Goal: Book appointment/travel/reservation

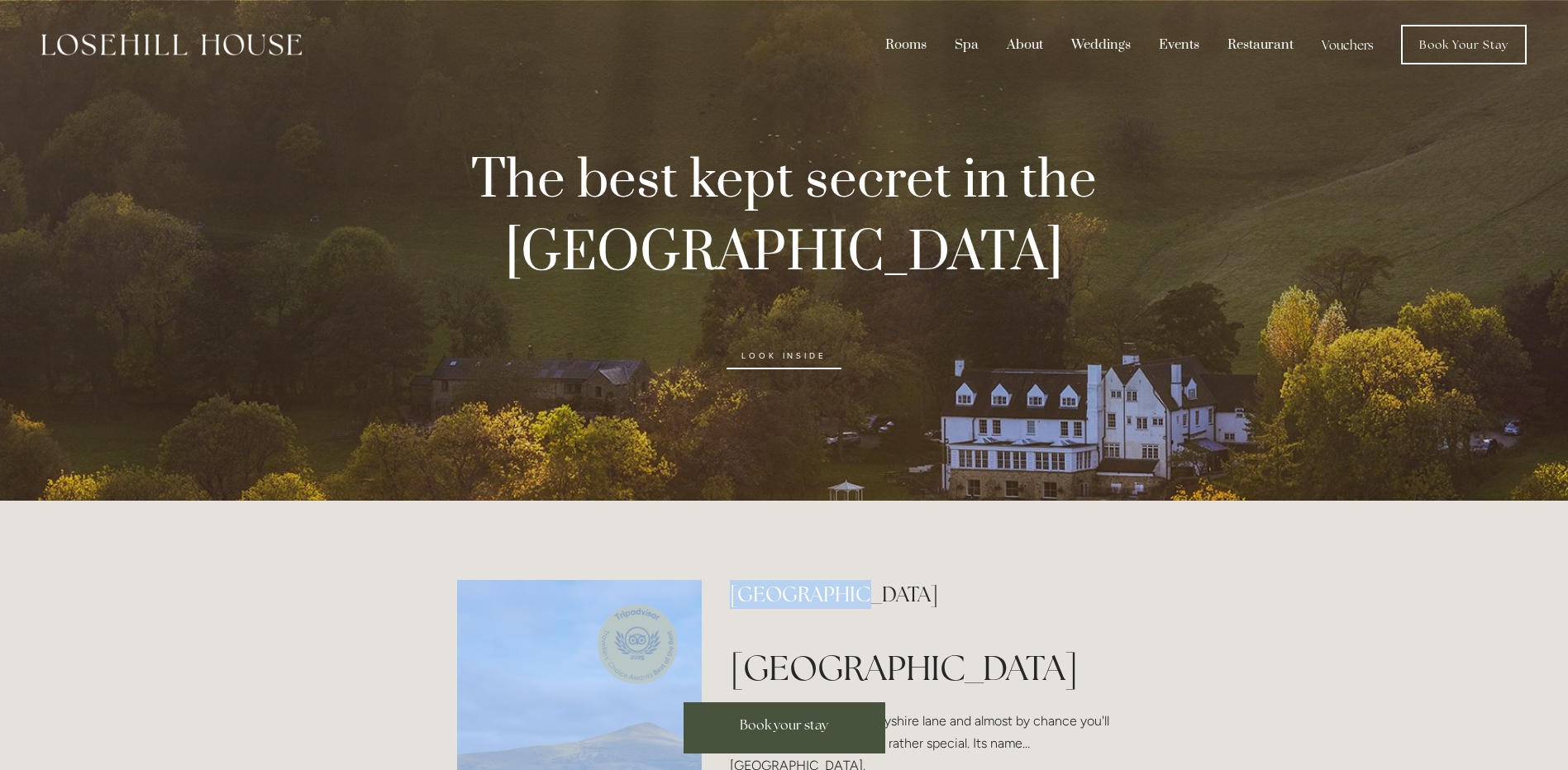
drag, startPoint x: 833, startPoint y: 553, endPoint x: 827, endPoint y: 340, distance: 213.1
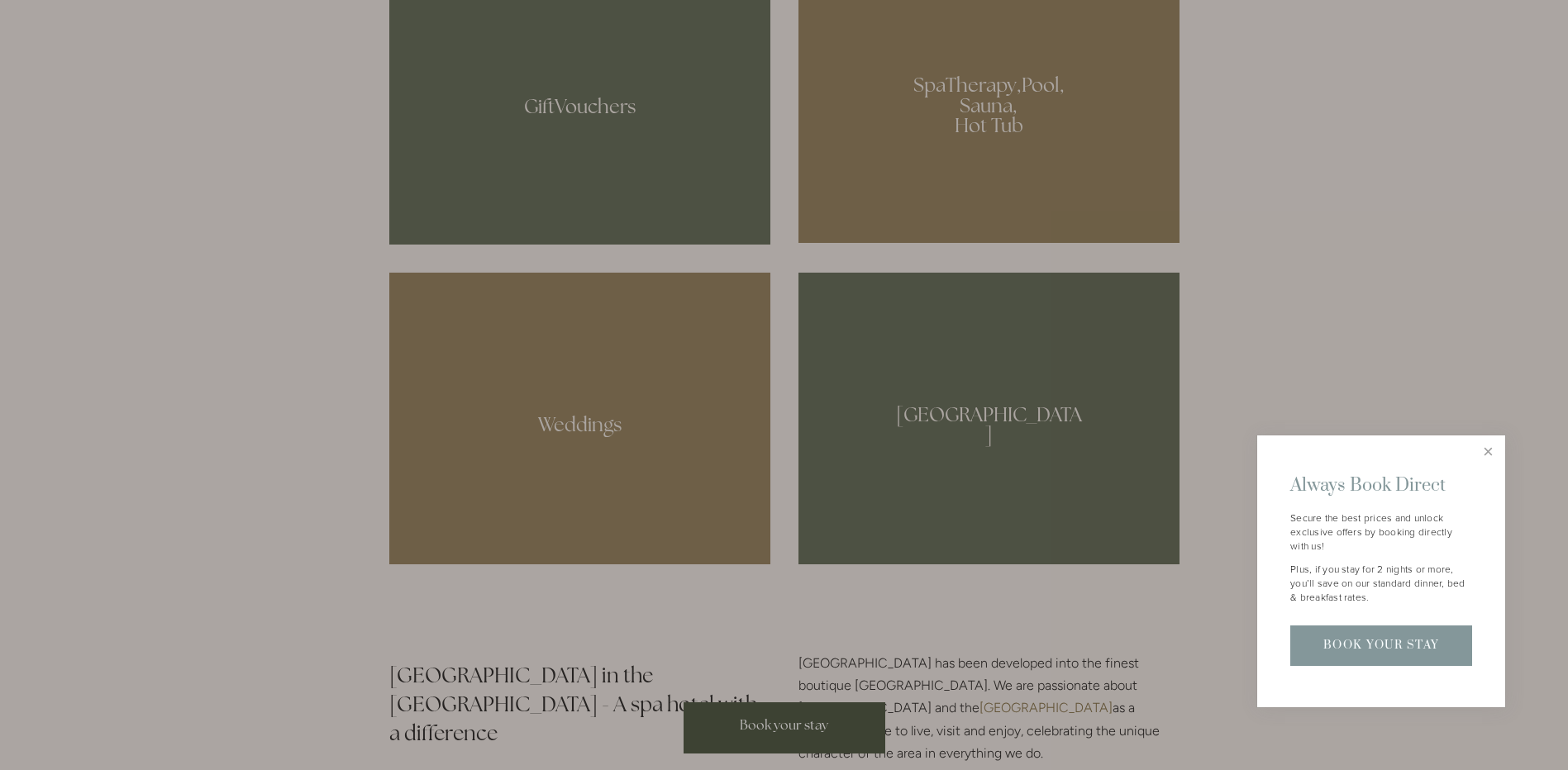
scroll to position [1570, 0]
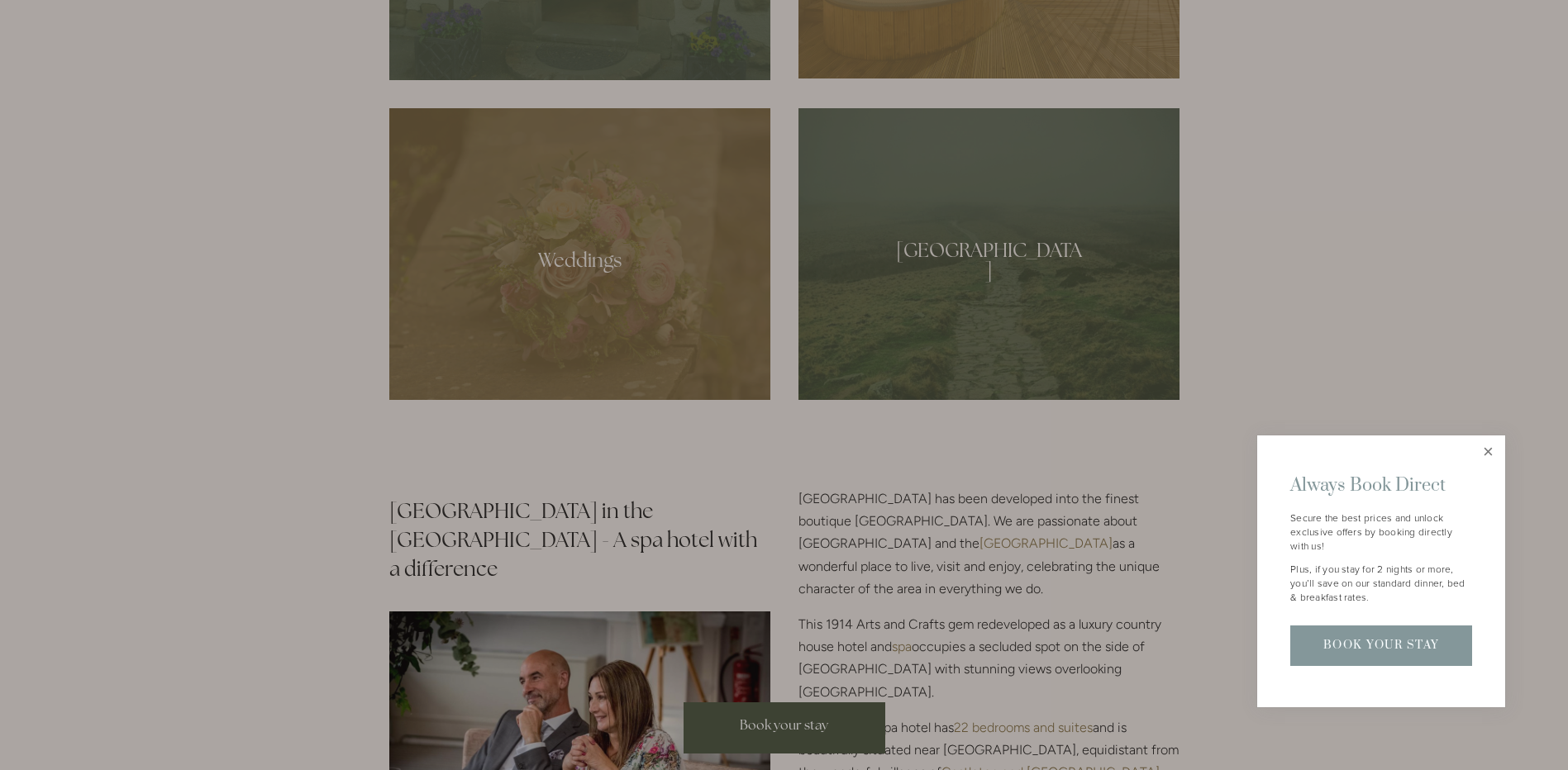
click at [1486, 452] on link "Close" at bounding box center [1487, 453] width 29 height 29
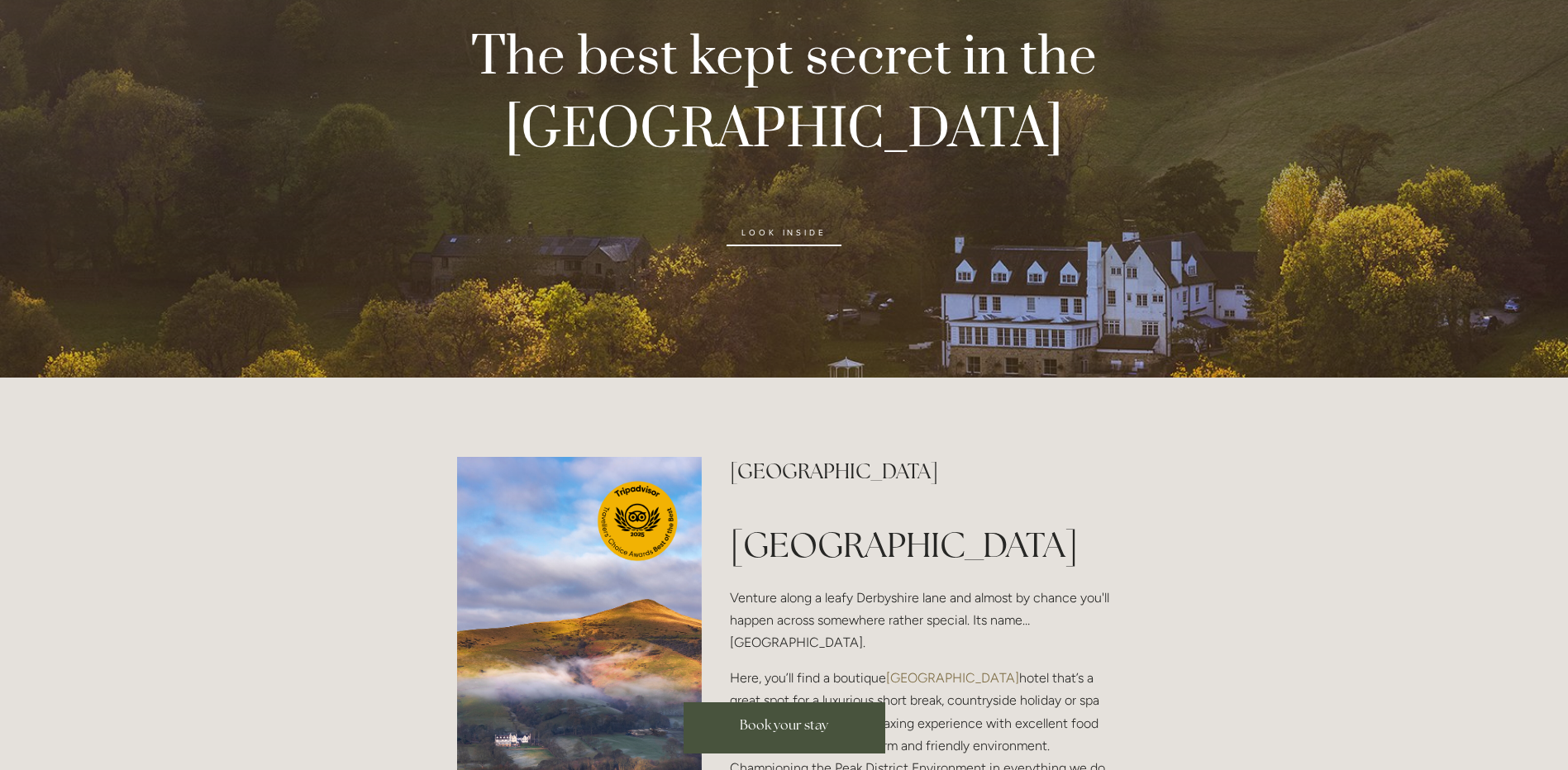
scroll to position [0, 0]
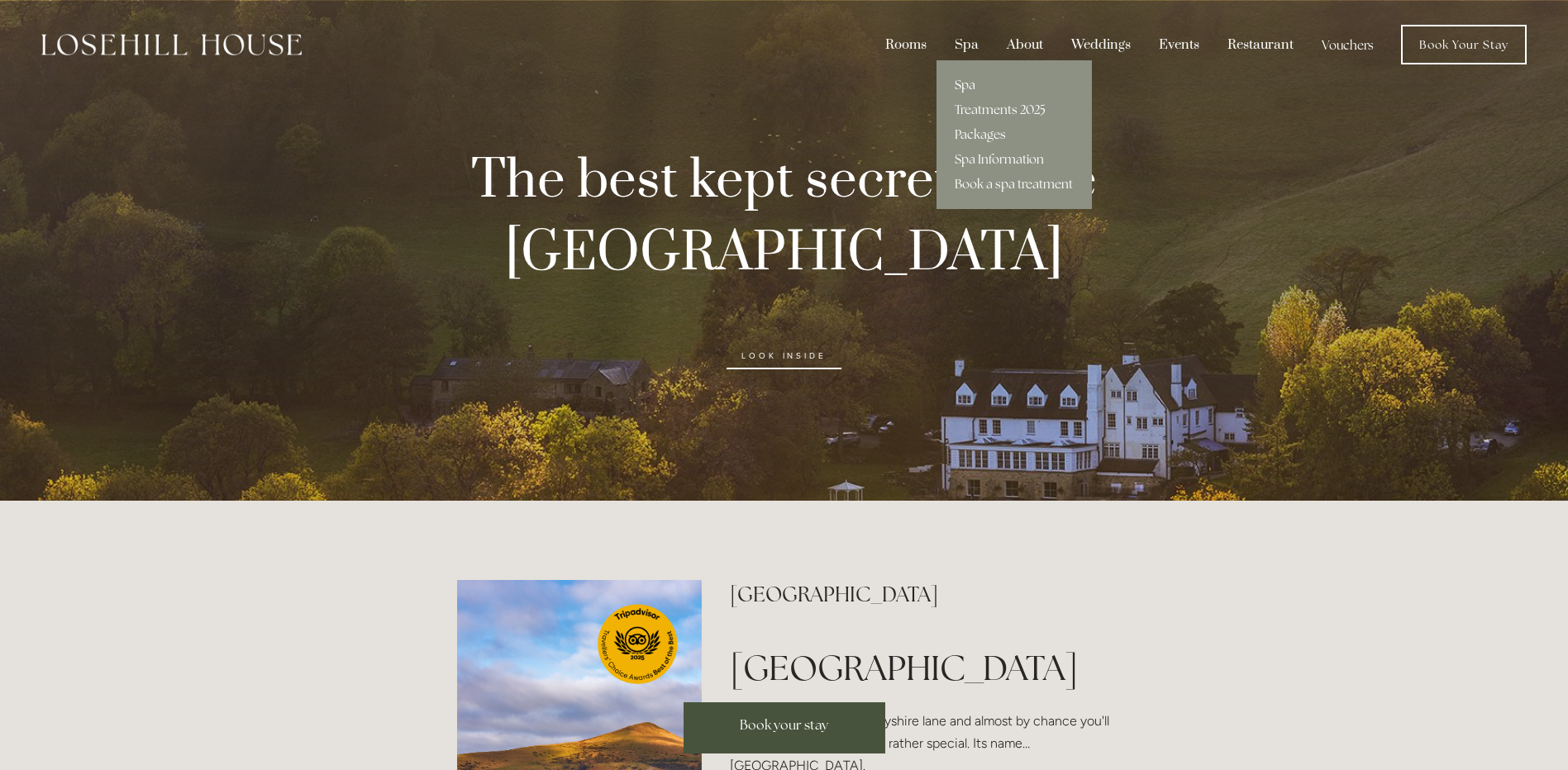
click at [968, 86] on link "Spa" at bounding box center [1013, 85] width 155 height 24
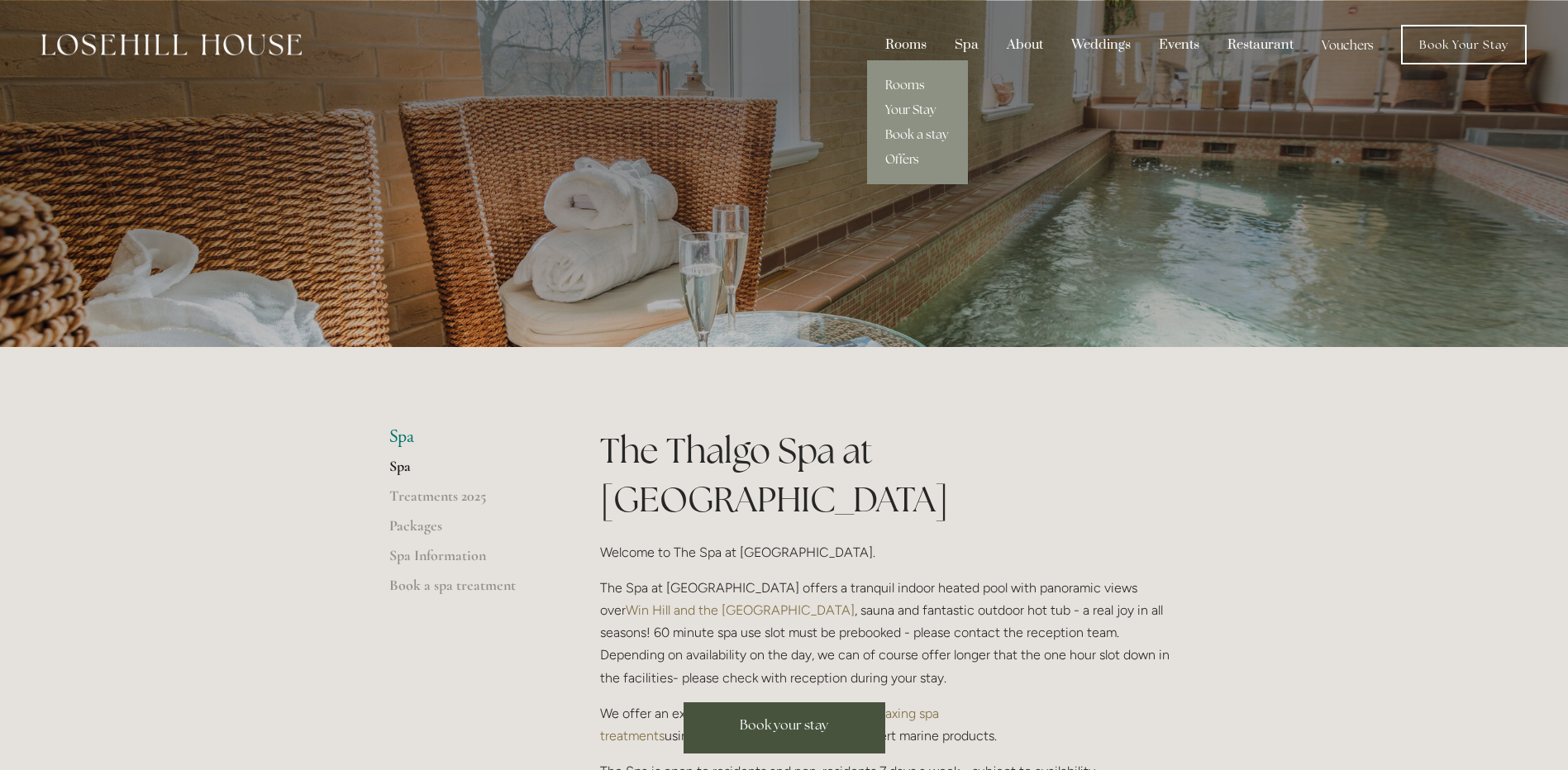
click at [911, 44] on div "Rooms" at bounding box center [905, 44] width 66 height 31
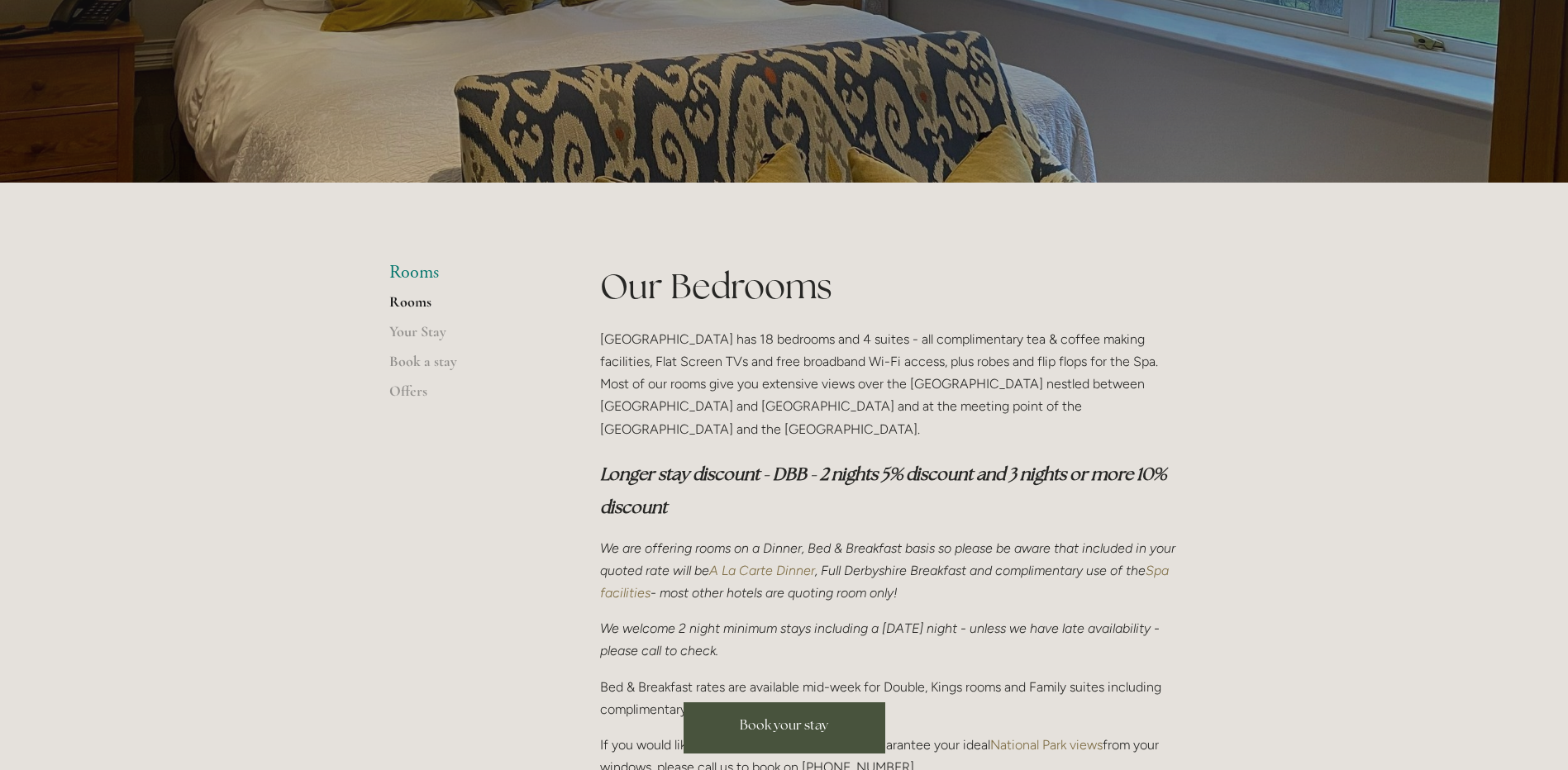
scroll to position [165, 0]
click at [824, 728] on span "Book your stay" at bounding box center [784, 725] width 88 height 17
